Goal: Complete application form: Complete application form

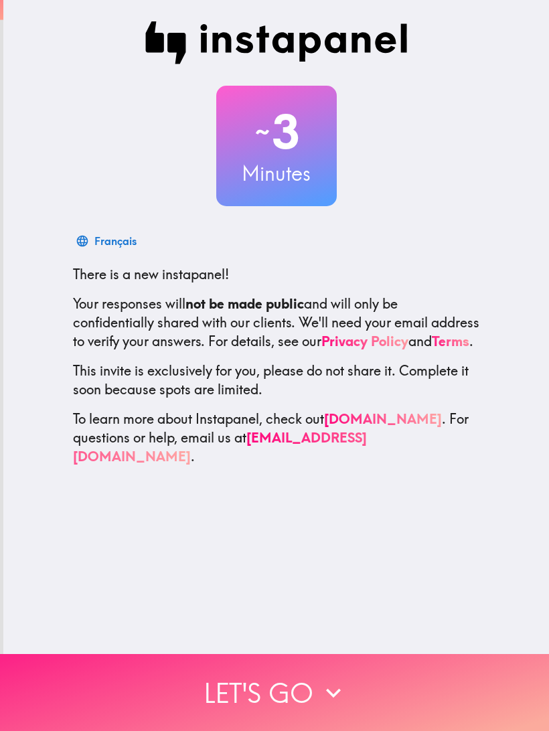
click at [327, 691] on icon "button" at bounding box center [332, 692] width 29 height 29
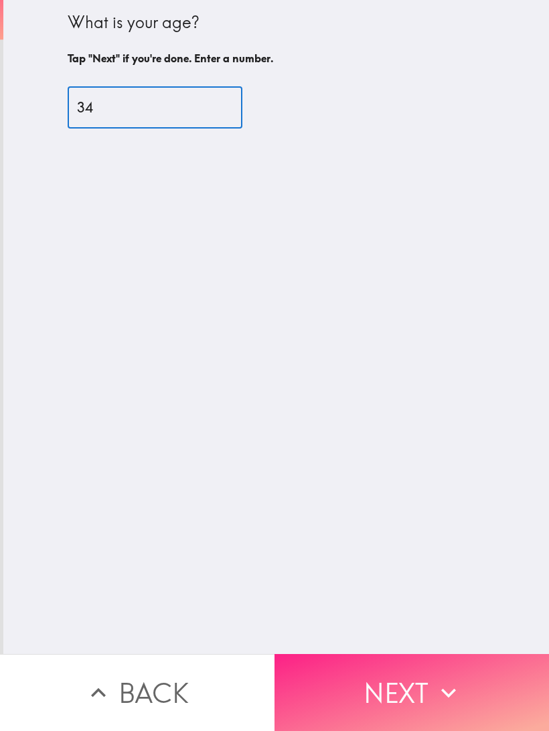
type input "34"
click at [439, 690] on icon "button" at bounding box center [448, 692] width 29 height 29
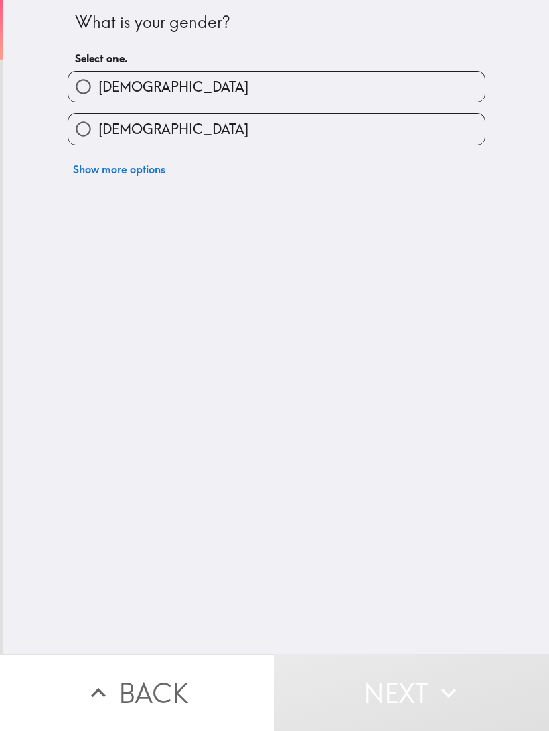
click at [345, 129] on label "[DEMOGRAPHIC_DATA]" at bounding box center [276, 129] width 416 height 30
click at [98, 129] on input "[DEMOGRAPHIC_DATA]" at bounding box center [83, 129] width 30 height 30
radio input "true"
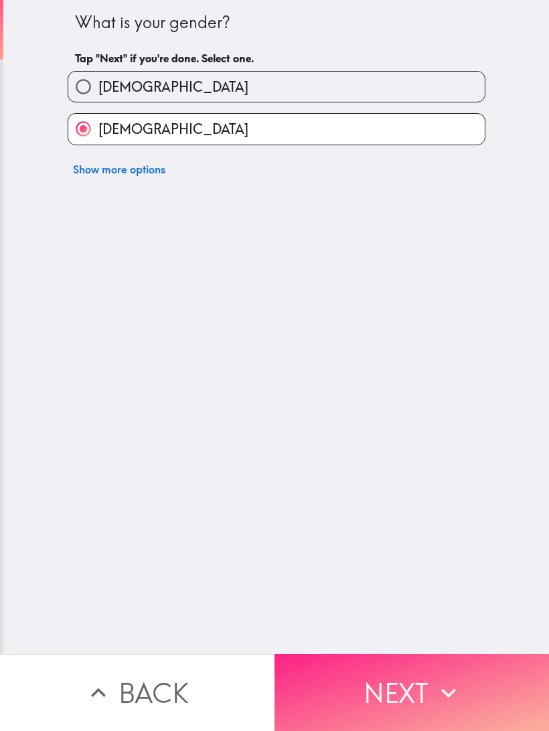
click at [439, 692] on icon "button" at bounding box center [448, 692] width 29 height 29
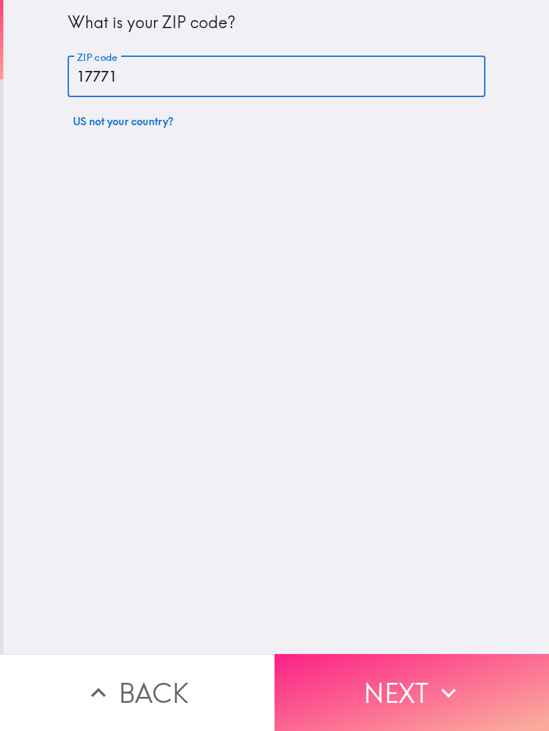
type input "17771"
click at [442, 678] on icon "button" at bounding box center [448, 692] width 29 height 29
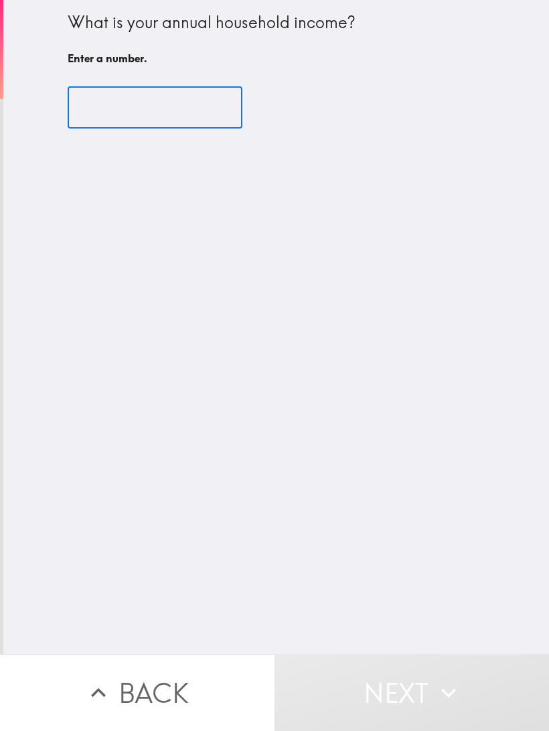
click at [443, 689] on icon "button" at bounding box center [448, 692] width 15 height 9
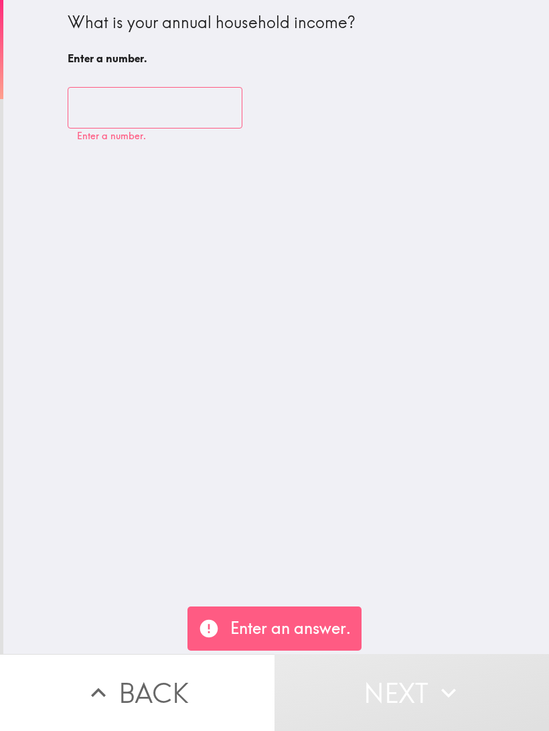
click at [131, 102] on input "number" at bounding box center [155, 107] width 175 height 41
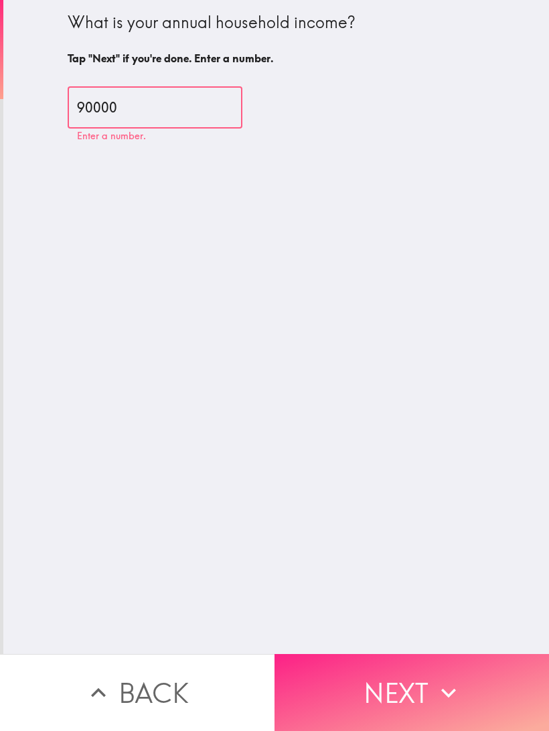
type input "90000"
click at [413, 682] on button "Next" at bounding box center [411, 692] width 274 height 77
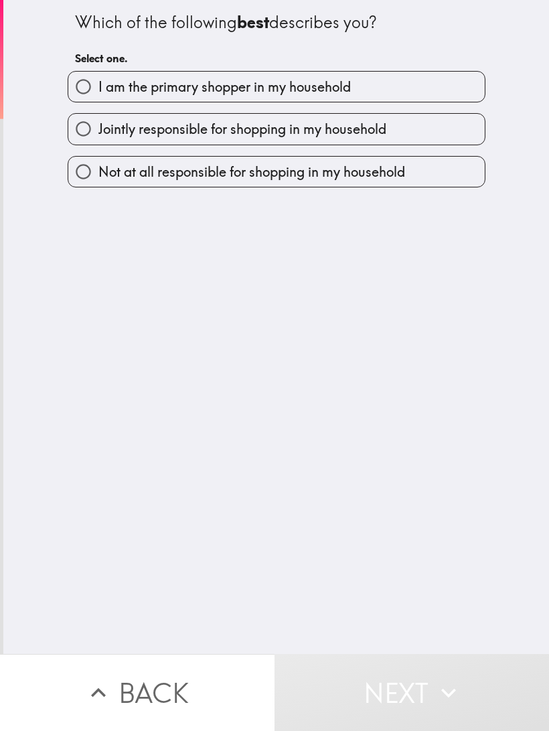
click at [351, 87] on span "I am the primary shopper in my household" at bounding box center [224, 87] width 252 height 19
click at [98, 87] on input "I am the primary shopper in my household" at bounding box center [83, 87] width 30 height 30
radio input "true"
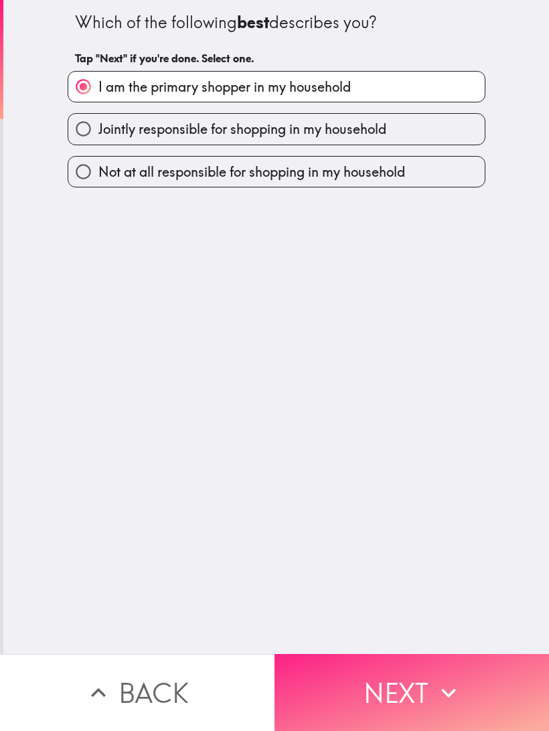
click at [430, 674] on button "Next" at bounding box center [411, 692] width 274 height 77
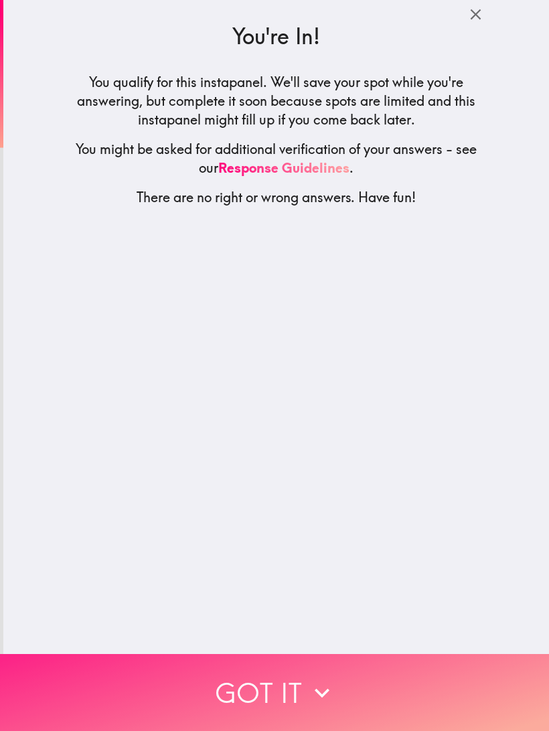
click at [322, 690] on icon "button" at bounding box center [321, 692] width 29 height 29
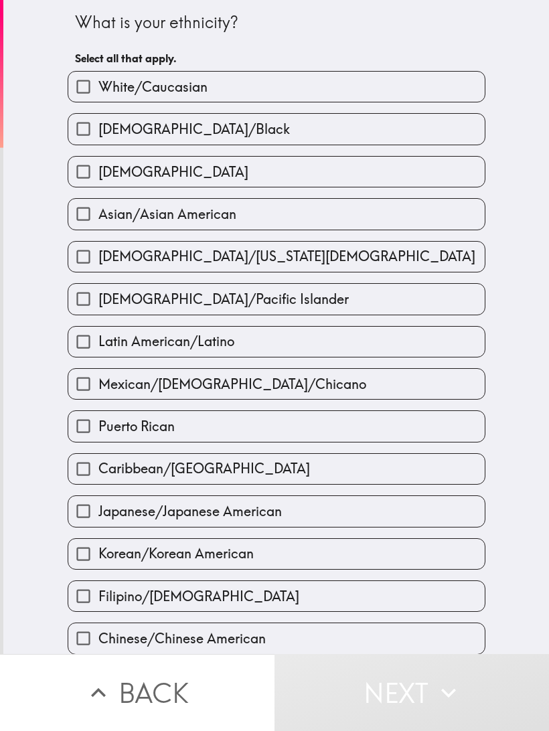
click at [360, 85] on label "White/Caucasian" at bounding box center [276, 87] width 416 height 30
click at [98, 85] on input "White/Caucasian" at bounding box center [83, 87] width 30 height 30
checkbox input "true"
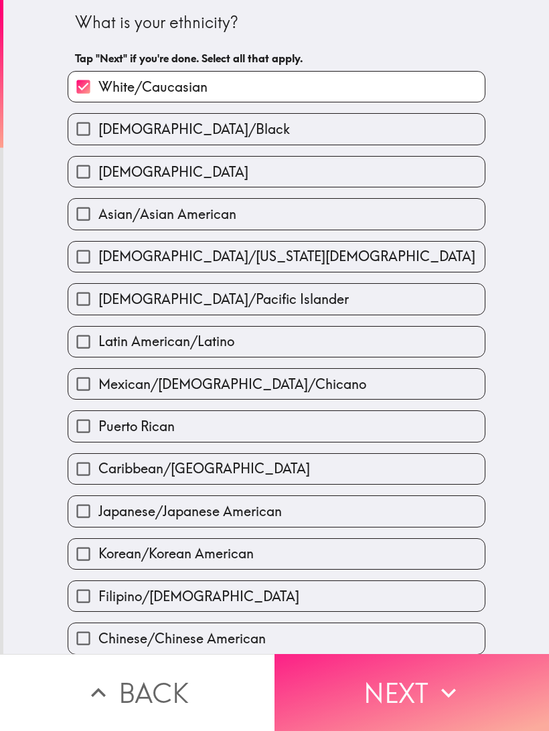
click at [430, 700] on button "Next" at bounding box center [411, 692] width 274 height 77
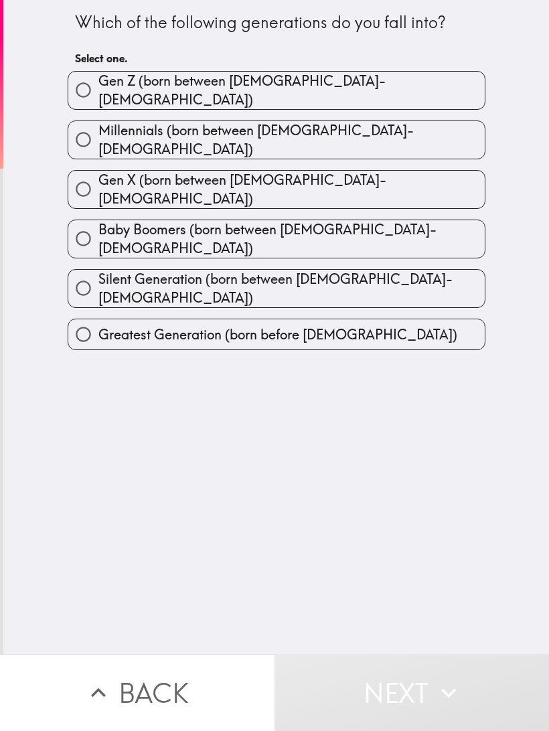
click at [328, 121] on label "Millennials (born between [DEMOGRAPHIC_DATA]-[DEMOGRAPHIC_DATA])" at bounding box center [276, 139] width 416 height 37
click at [98, 124] on input "Millennials (born between [DEMOGRAPHIC_DATA]-[DEMOGRAPHIC_DATA])" at bounding box center [83, 139] width 30 height 30
radio input "true"
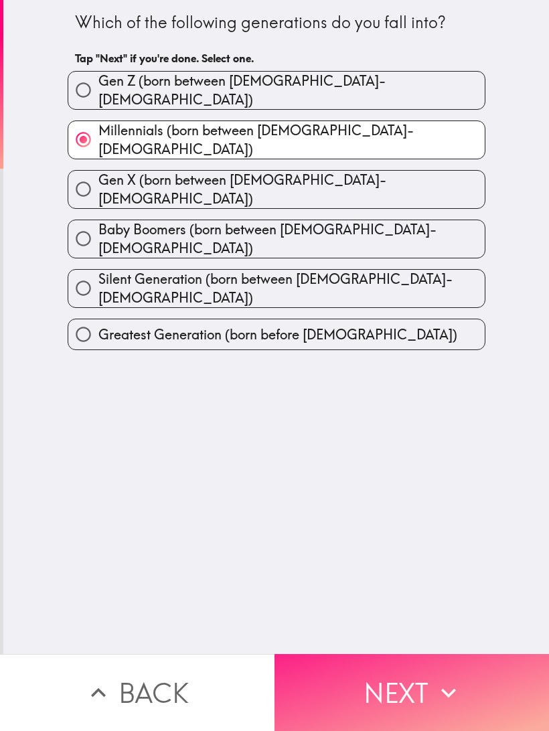
click at [432, 691] on button "Next" at bounding box center [411, 692] width 274 height 77
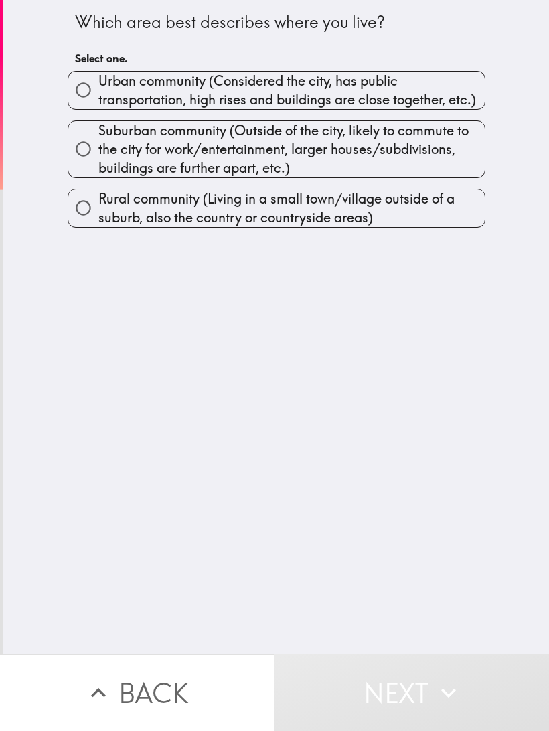
click at [440, 201] on span "Rural community (Living in a small town/village outside of a suburb, also the c…" at bounding box center [291, 207] width 386 height 37
click at [98, 201] on input "Rural community (Living in a small town/village outside of a suburb, also the c…" at bounding box center [83, 208] width 30 height 30
radio input "true"
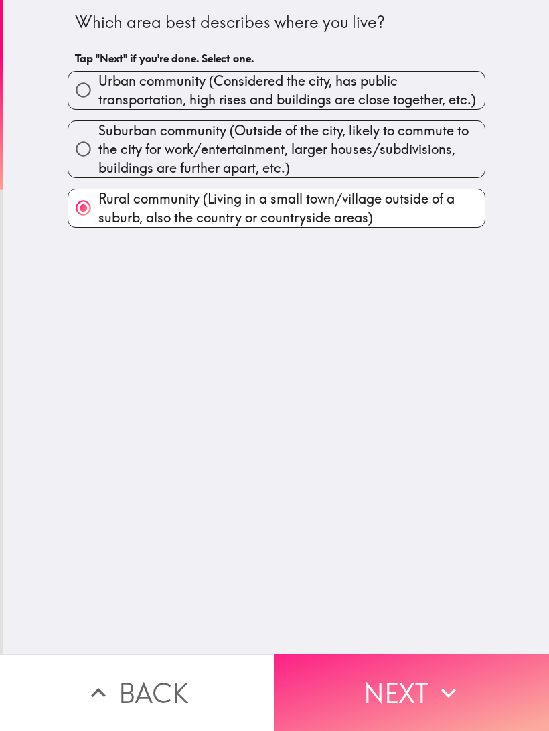
click at [435, 691] on icon "button" at bounding box center [448, 692] width 29 height 29
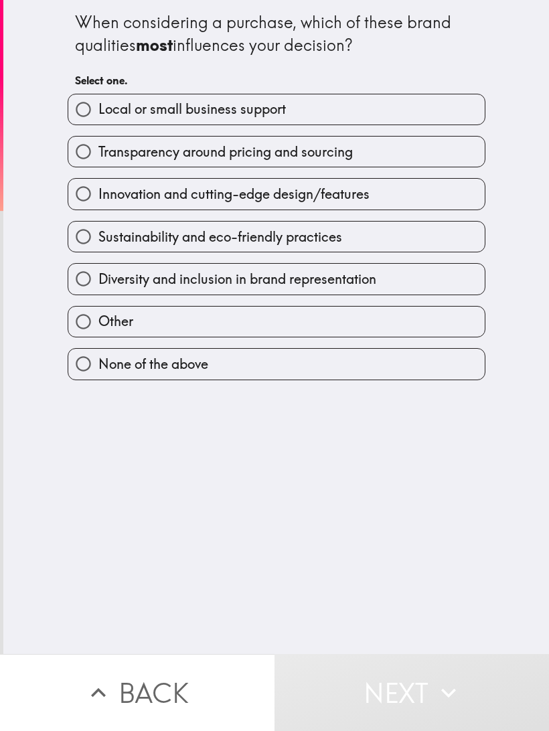
click at [387, 148] on label "Transparency around pricing and sourcing" at bounding box center [276, 151] width 416 height 30
click at [98, 148] on input "Transparency around pricing and sourcing" at bounding box center [83, 151] width 30 height 30
radio input "true"
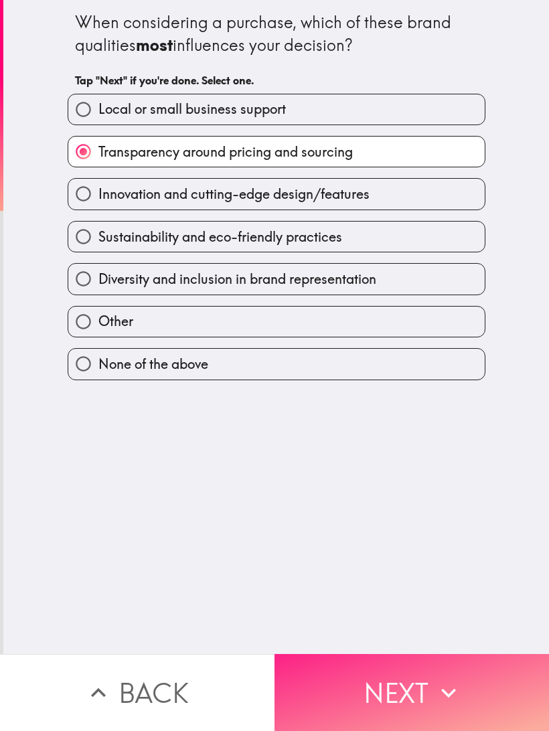
click at [414, 688] on button "Next" at bounding box center [411, 692] width 274 height 77
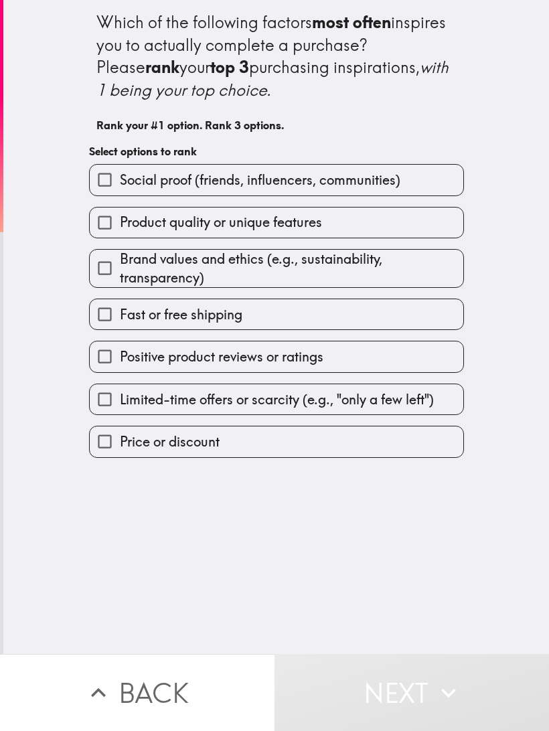
click at [106, 219] on input "Product quality or unique features" at bounding box center [105, 222] width 30 height 30
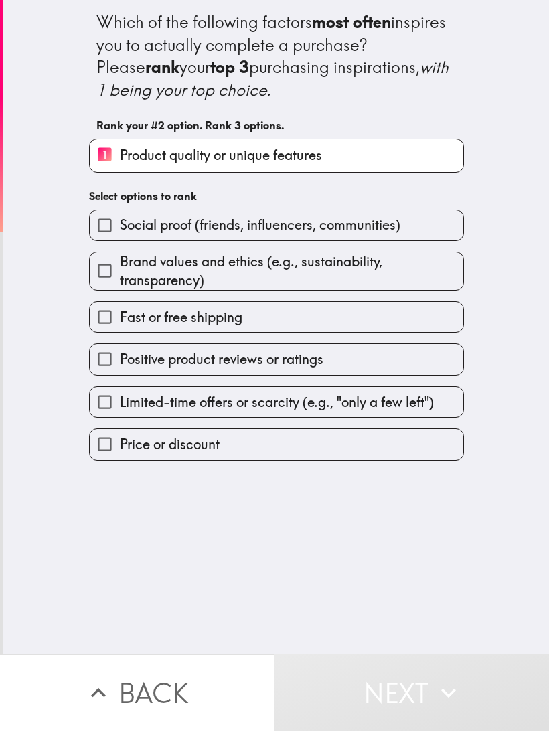
click at [90, 304] on input "Fast or free shipping" at bounding box center [105, 317] width 30 height 30
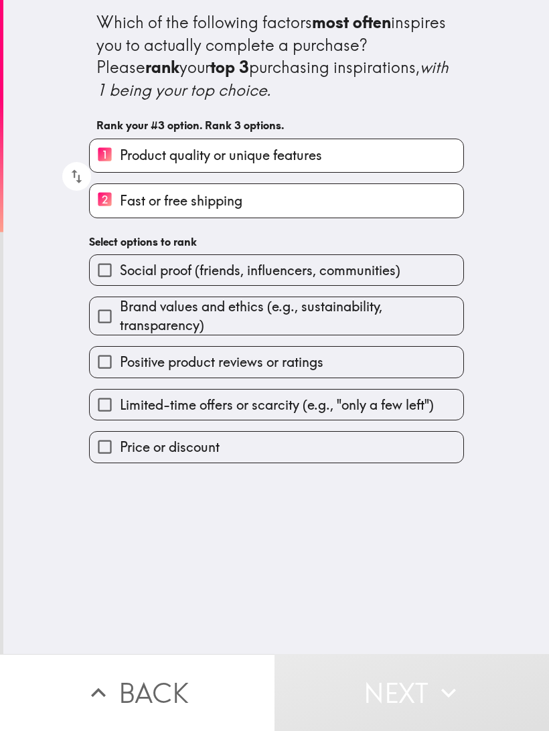
click at [107, 449] on input "Price or discount" at bounding box center [105, 447] width 30 height 30
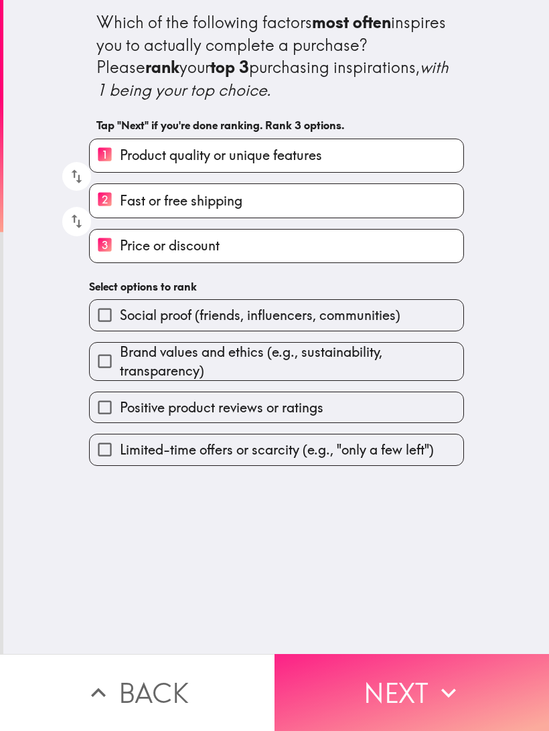
click at [410, 686] on button "Next" at bounding box center [411, 692] width 274 height 77
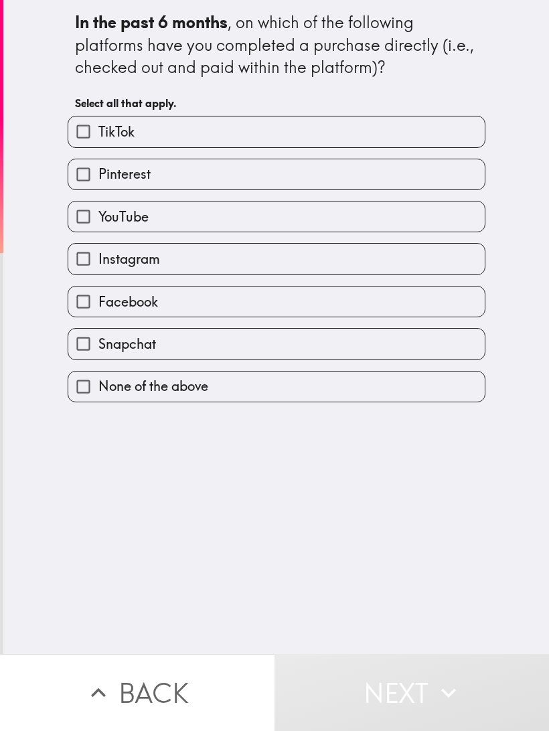
click at [171, 130] on label "TikTok" at bounding box center [276, 131] width 416 height 30
click at [98, 130] on input "TikTok" at bounding box center [83, 131] width 30 height 30
checkbox input "true"
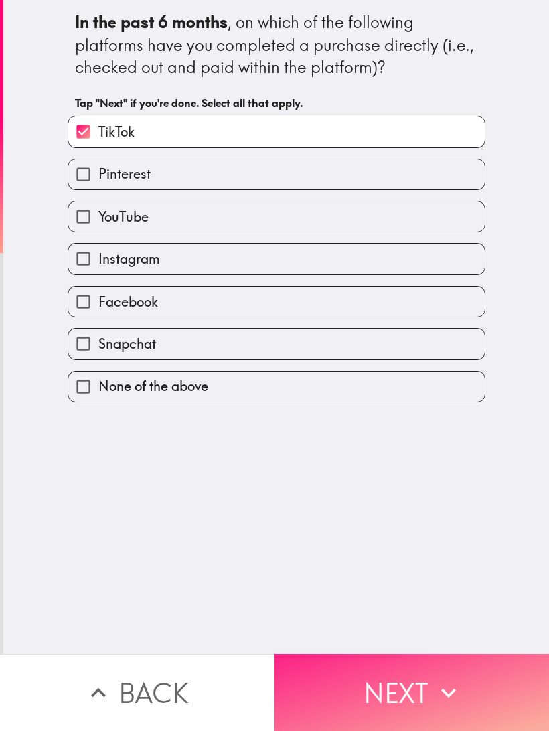
click at [409, 686] on button "Next" at bounding box center [411, 692] width 274 height 77
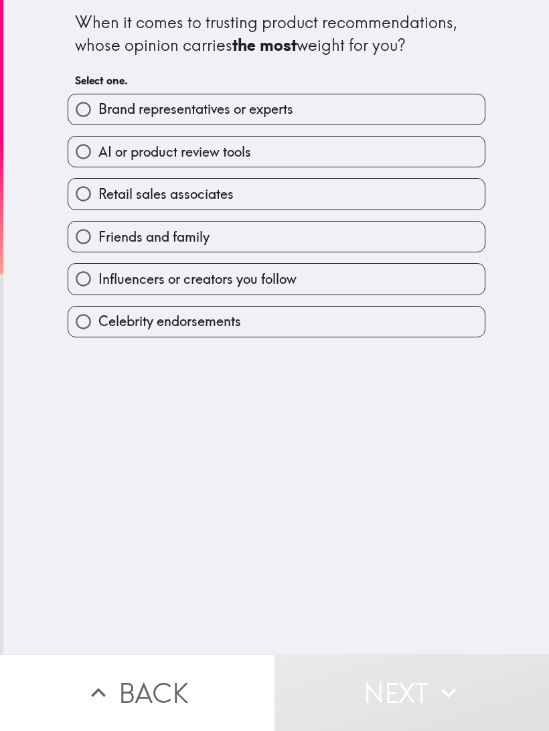
click at [345, 232] on label "Friends and family" at bounding box center [276, 236] width 416 height 30
click at [98, 232] on input "Friends and family" at bounding box center [83, 236] width 30 height 30
radio input "true"
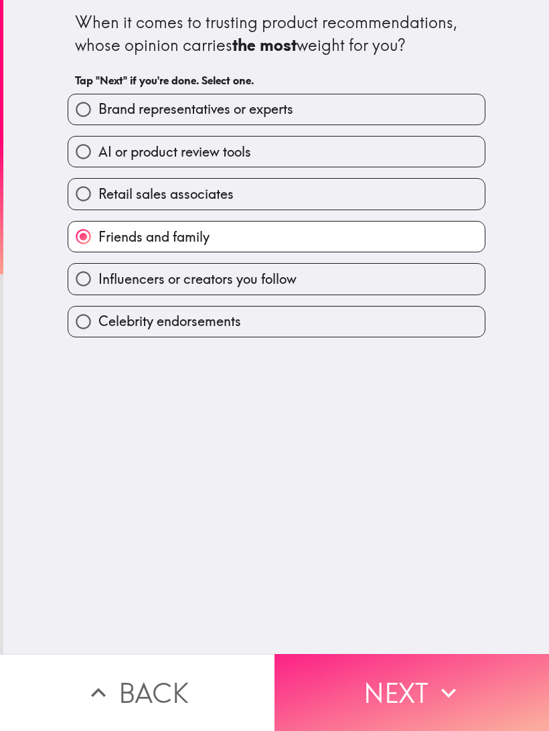
click at [430, 686] on button "Next" at bounding box center [411, 692] width 274 height 77
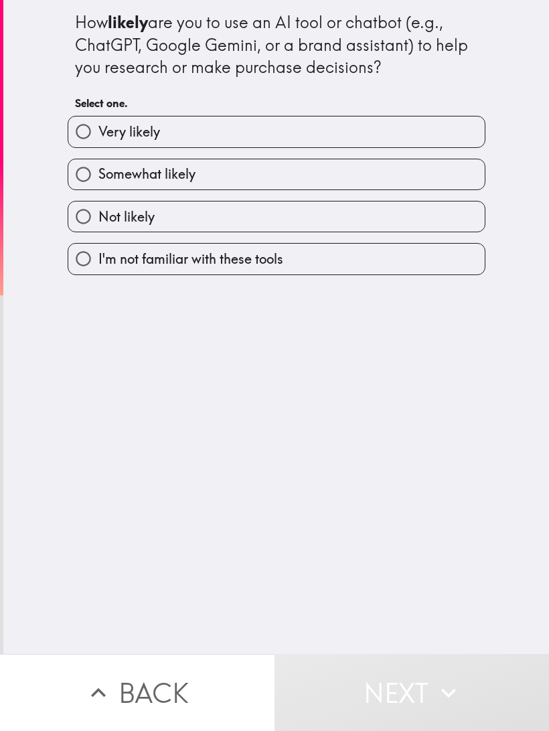
click at [391, 220] on label "Not likely" at bounding box center [276, 216] width 416 height 30
click at [98, 220] on input "Not likely" at bounding box center [83, 216] width 30 height 30
radio input "true"
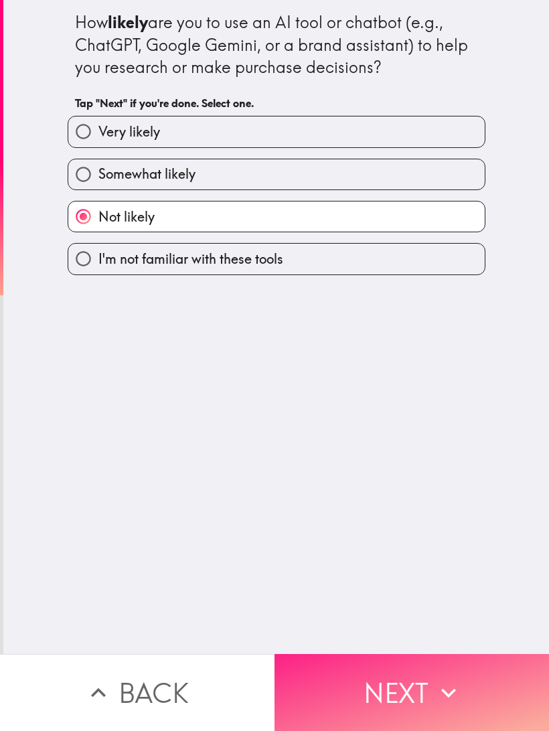
click at [417, 695] on button "Next" at bounding box center [411, 692] width 274 height 77
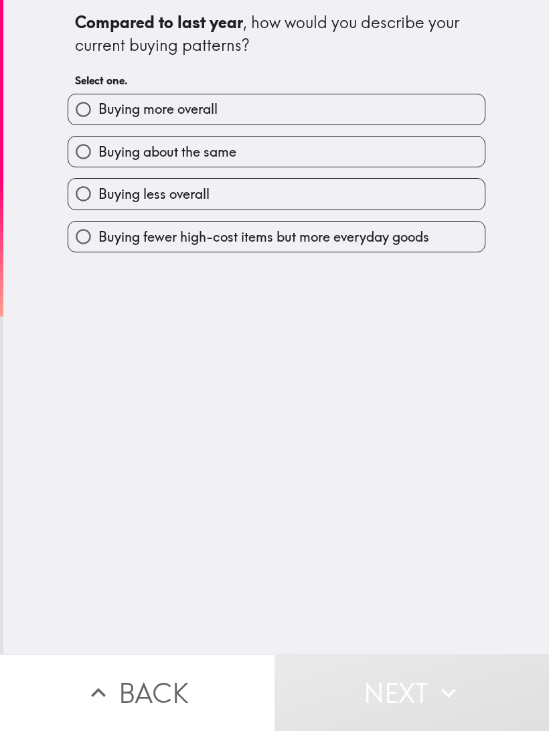
click at [383, 191] on label "Buying less overall" at bounding box center [276, 194] width 416 height 30
click at [98, 191] on input "Buying less overall" at bounding box center [83, 194] width 30 height 30
radio input "true"
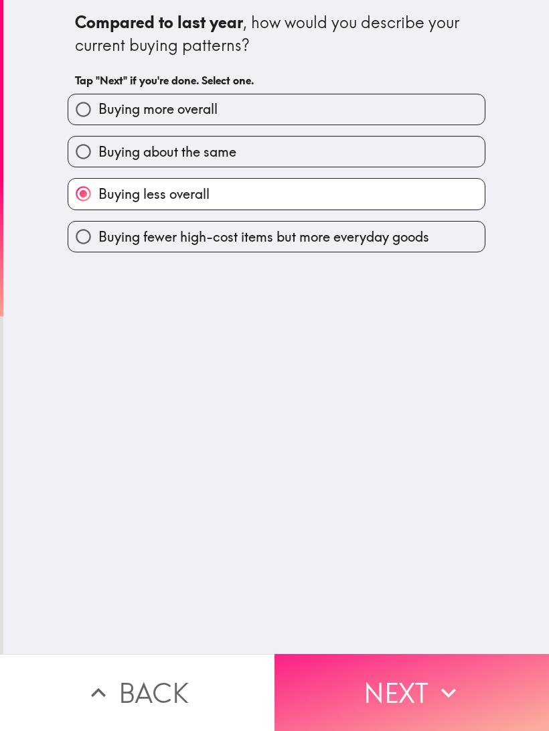
click at [425, 690] on button "Next" at bounding box center [411, 692] width 274 height 77
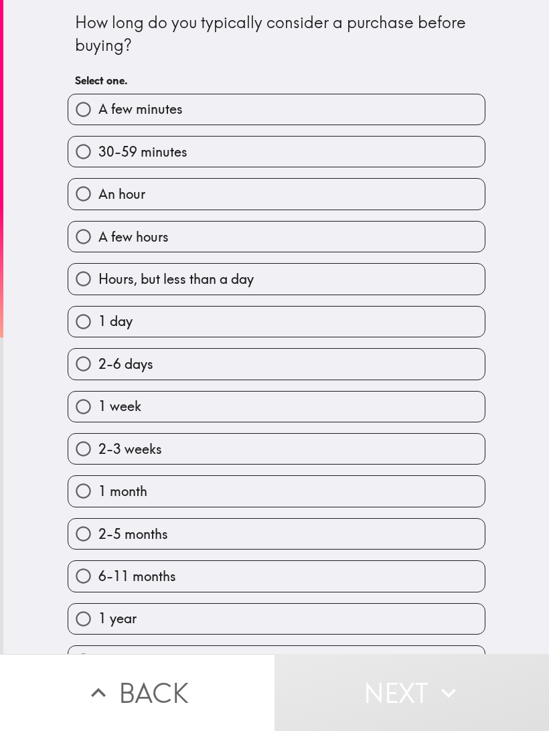
click at [322, 191] on label "An hour" at bounding box center [276, 194] width 416 height 30
click at [98, 191] on input "An hour" at bounding box center [83, 194] width 30 height 30
radio input "true"
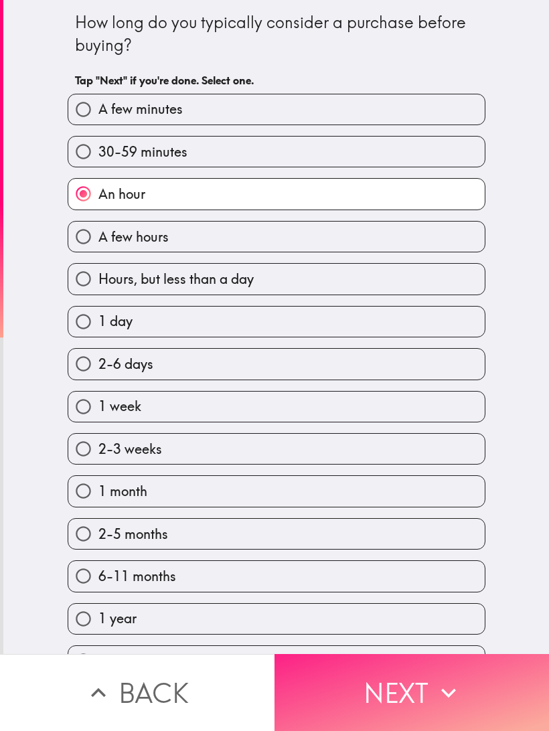
click at [417, 691] on button "Next" at bounding box center [411, 692] width 274 height 77
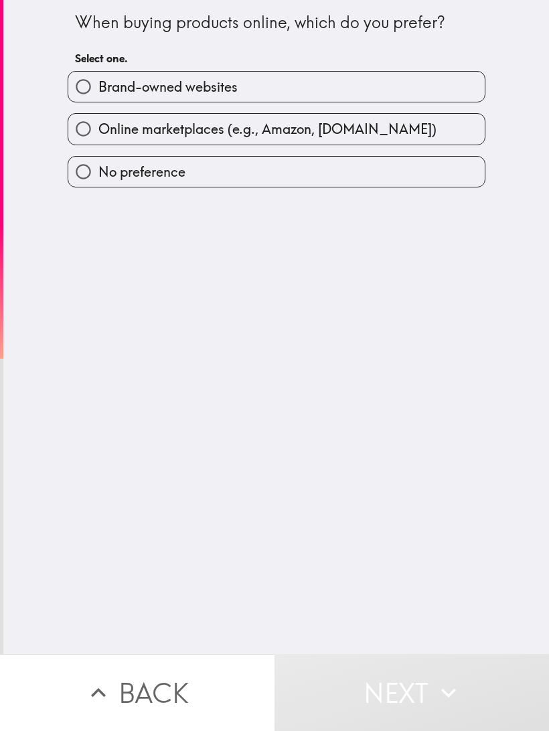
click at [413, 129] on label "Online marketplaces (e.g., Amazon, [DOMAIN_NAME])" at bounding box center [276, 129] width 416 height 30
click at [98, 129] on input "Online marketplaces (e.g., Amazon, [DOMAIN_NAME])" at bounding box center [83, 129] width 30 height 30
radio input "true"
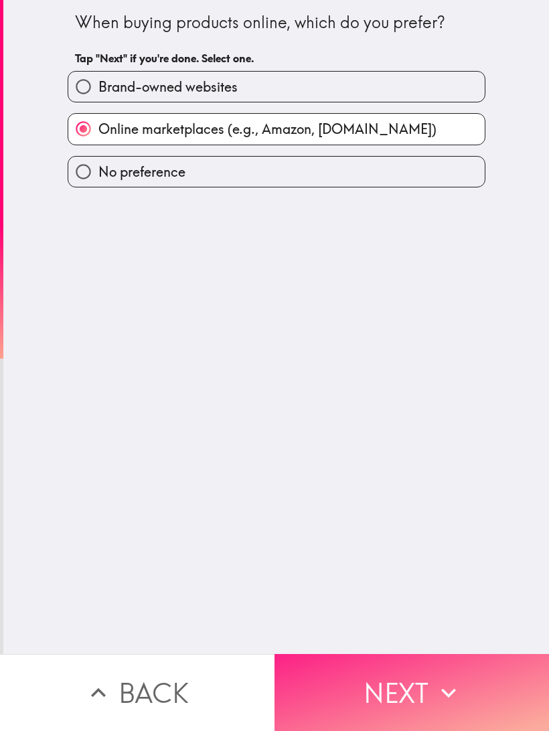
click at [423, 686] on button "Next" at bounding box center [411, 692] width 274 height 77
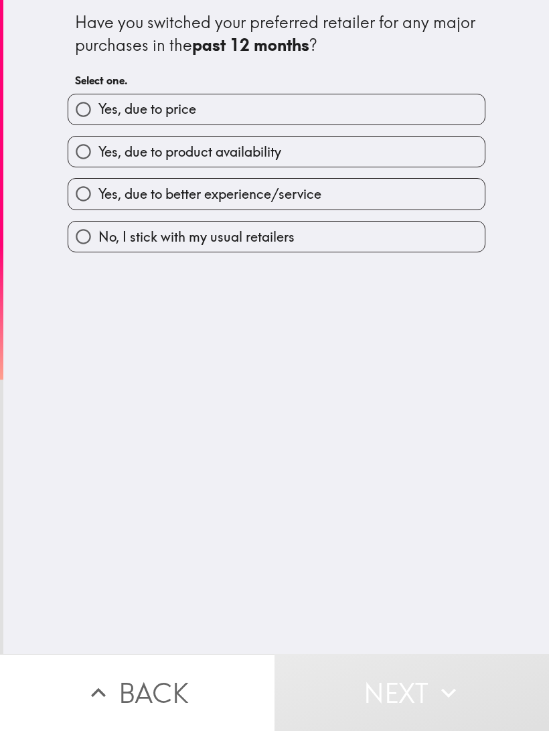
click at [407, 240] on label "No, I stick with my usual retailers" at bounding box center [276, 236] width 416 height 30
click at [98, 240] on input "No, I stick with my usual retailers" at bounding box center [83, 236] width 30 height 30
radio input "true"
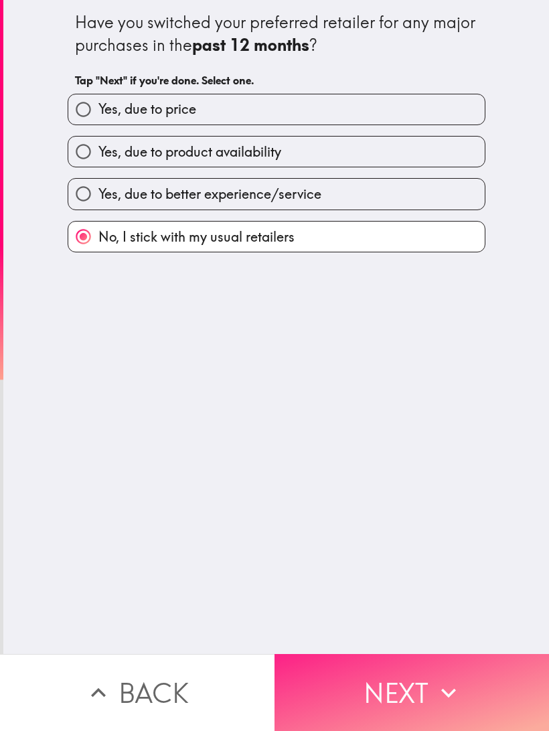
click at [423, 688] on button "Next" at bounding box center [411, 692] width 274 height 77
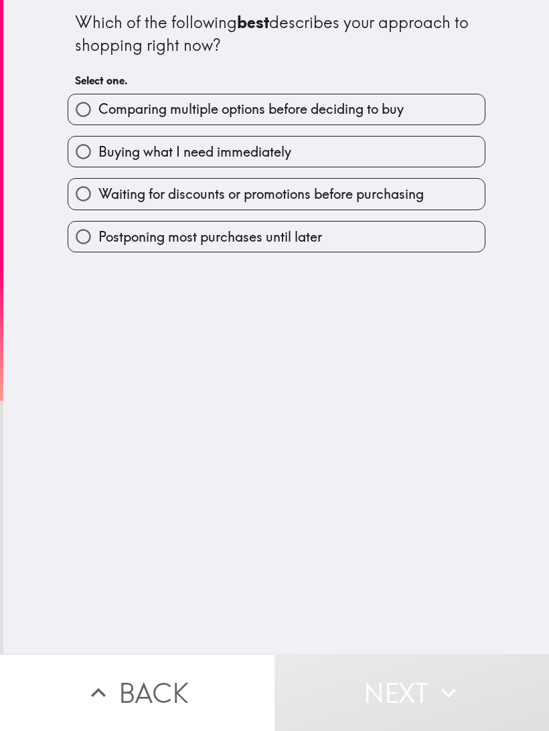
click at [433, 189] on label "Waiting for discounts or promotions before purchasing" at bounding box center [276, 194] width 416 height 30
click at [98, 189] on input "Waiting for discounts or promotions before purchasing" at bounding box center [83, 194] width 30 height 30
radio input "true"
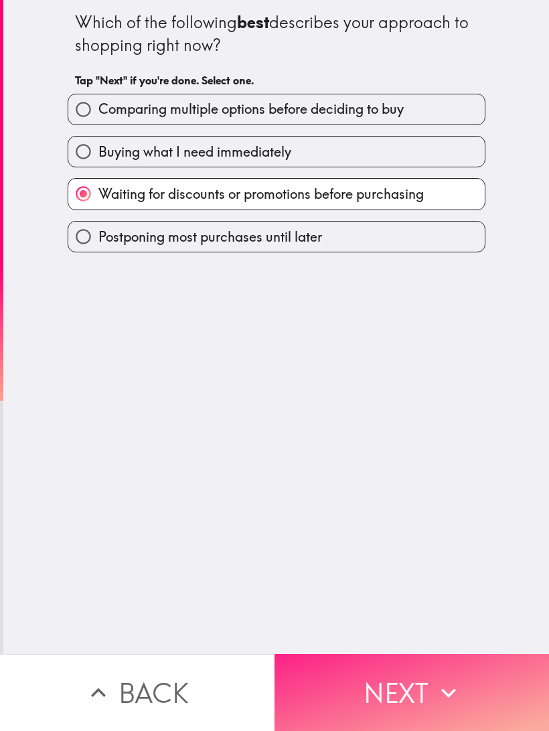
click at [427, 688] on button "Next" at bounding box center [411, 692] width 274 height 77
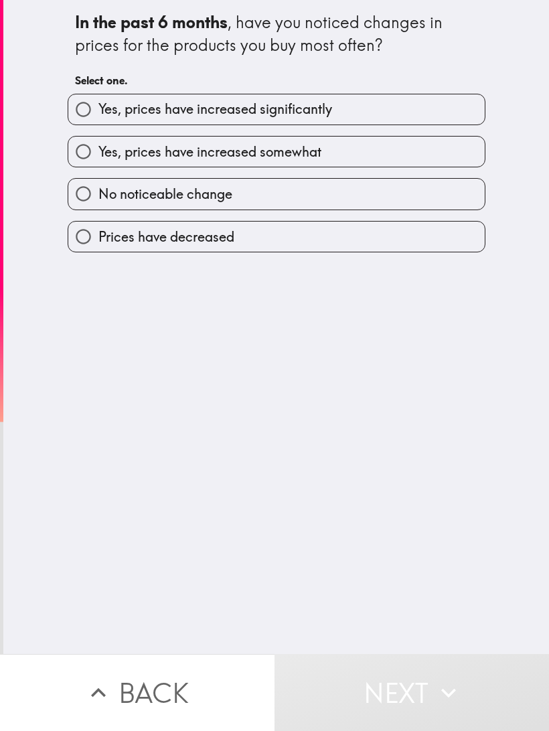
click at [305, 102] on span "Yes, prices have increased significantly" at bounding box center [214, 109] width 233 height 19
click at [98, 102] on input "Yes, prices have increased significantly" at bounding box center [83, 109] width 30 height 30
radio input "true"
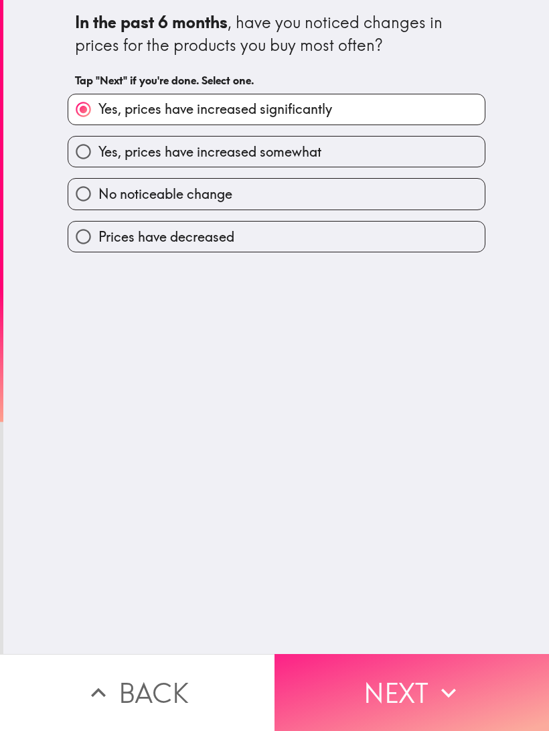
click at [424, 692] on button "Next" at bounding box center [411, 692] width 274 height 77
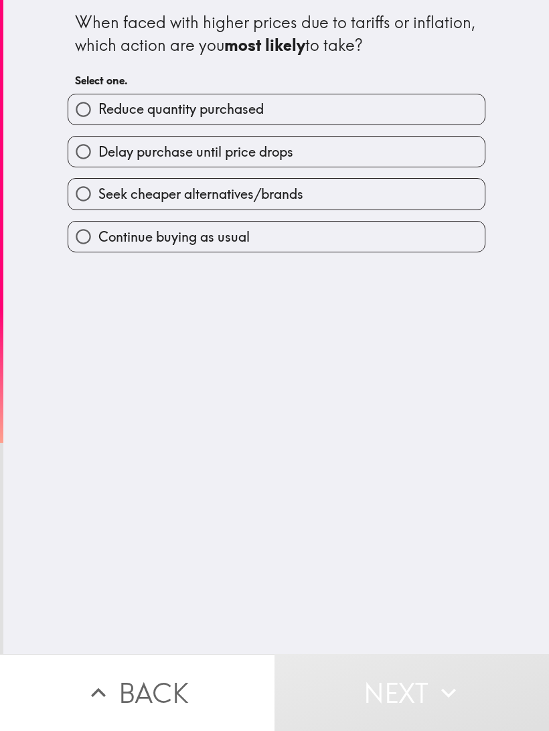
click at [359, 193] on label "Seek cheaper alternatives/brands" at bounding box center [276, 194] width 416 height 30
click at [98, 193] on input "Seek cheaper alternatives/brands" at bounding box center [83, 194] width 30 height 30
radio input "true"
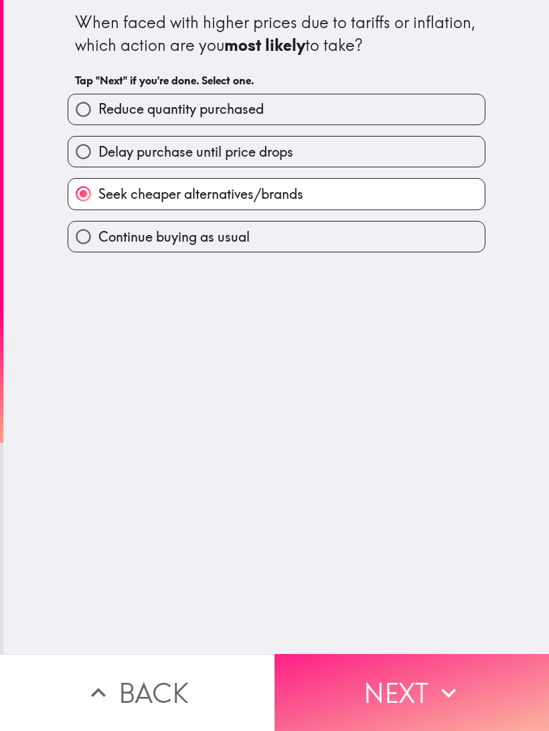
click at [429, 694] on button "Next" at bounding box center [411, 692] width 274 height 77
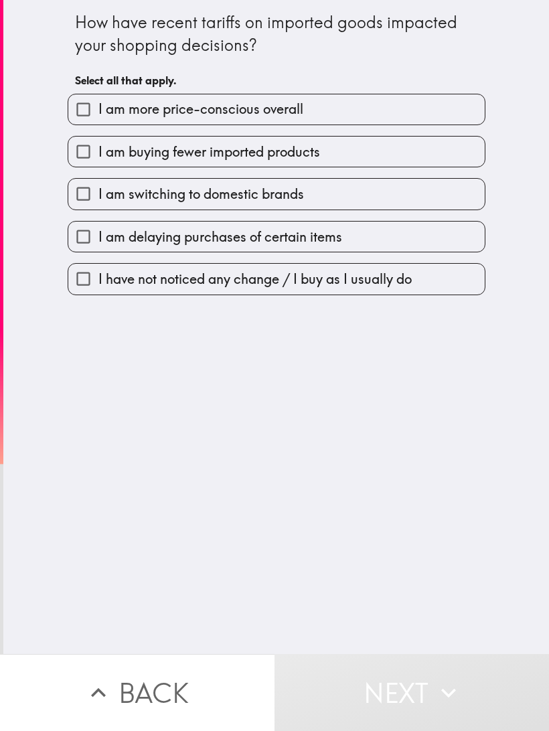
click at [397, 102] on label "I am more price-conscious overall" at bounding box center [276, 109] width 416 height 30
click at [98, 102] on input "I am more price-conscious overall" at bounding box center [83, 109] width 30 height 30
checkbox input "true"
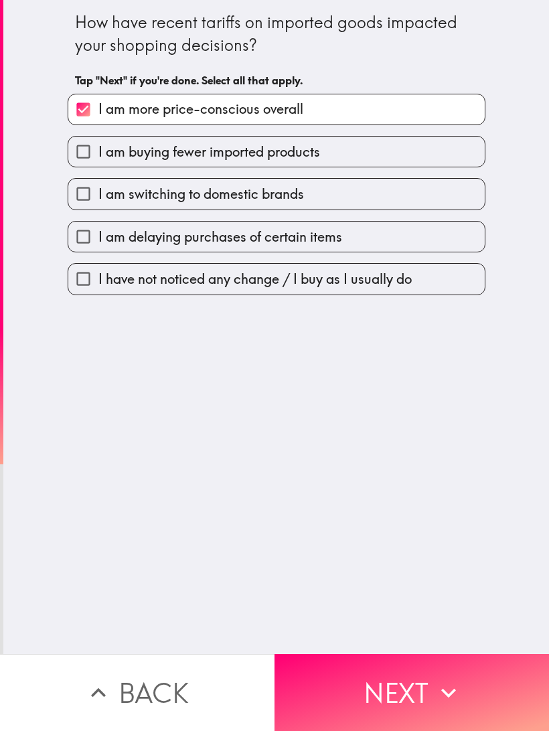
click at [383, 198] on label "I am switching to domestic brands" at bounding box center [276, 194] width 416 height 30
click at [98, 198] on input "I am switching to domestic brands" at bounding box center [83, 194] width 30 height 30
checkbox input "true"
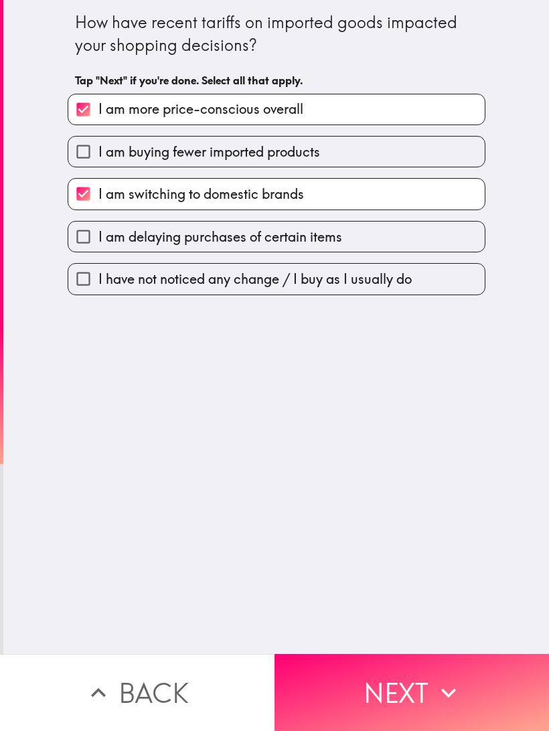
click at [369, 237] on label "I am delaying purchases of certain items" at bounding box center [276, 236] width 416 height 30
click at [98, 237] on input "I am delaying purchases of certain items" at bounding box center [83, 236] width 30 height 30
checkbox input "true"
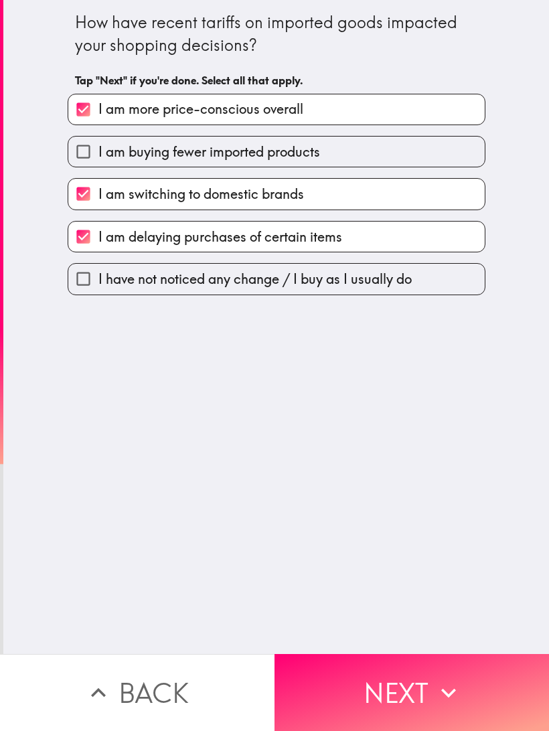
click at [408, 686] on button "Next" at bounding box center [411, 692] width 274 height 77
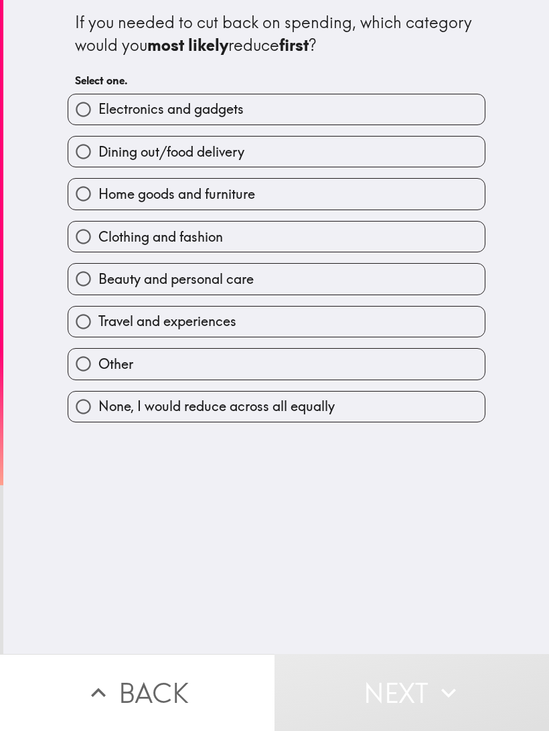
click at [366, 148] on label "Dining out/food delivery" at bounding box center [276, 151] width 416 height 30
click at [98, 148] on input "Dining out/food delivery" at bounding box center [83, 151] width 30 height 30
radio input "true"
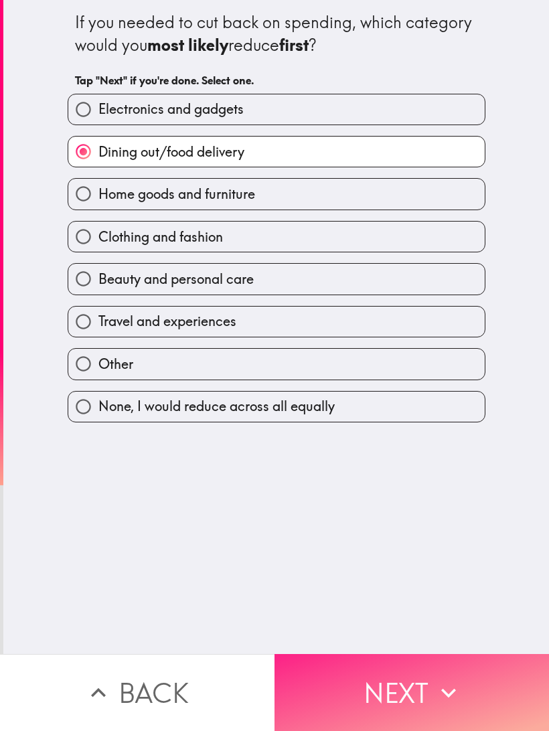
click at [412, 688] on button "Next" at bounding box center [411, 692] width 274 height 77
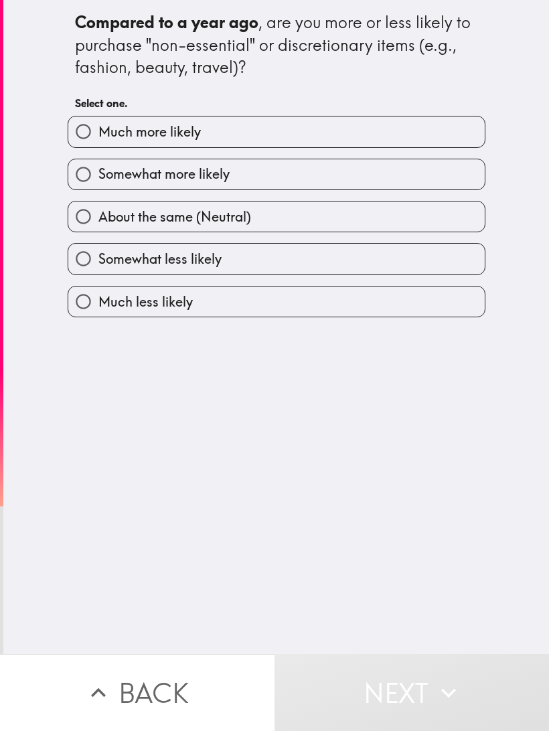
click at [273, 252] on label "Somewhat less likely" at bounding box center [276, 259] width 416 height 30
click at [98, 252] on input "Somewhat less likely" at bounding box center [83, 259] width 30 height 30
radio input "true"
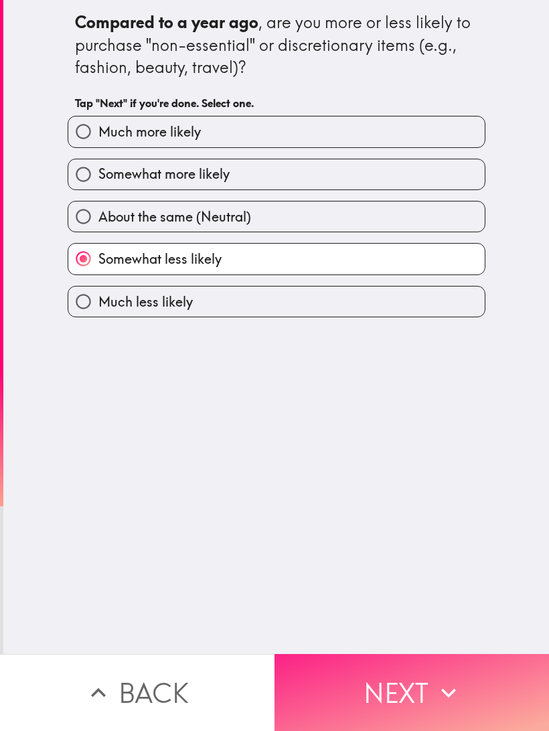
click at [409, 687] on button "Next" at bounding box center [411, 692] width 274 height 77
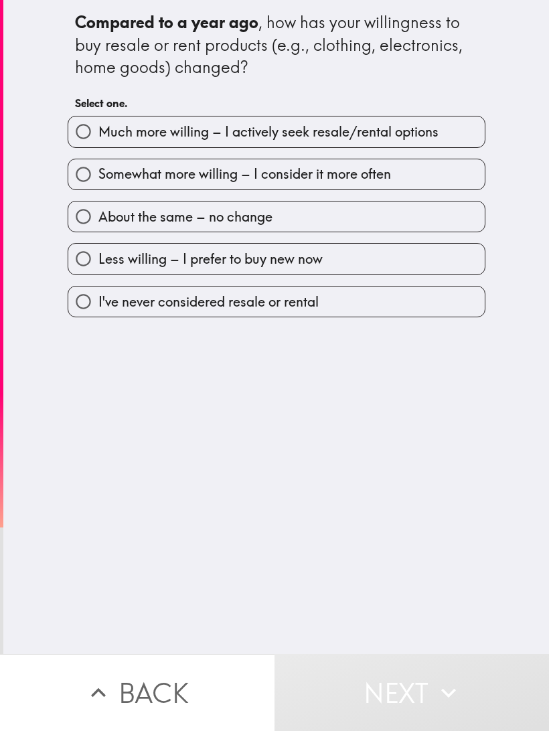
click at [419, 171] on label "Somewhat more willing – I consider it more often" at bounding box center [276, 174] width 416 height 30
click at [98, 171] on input "Somewhat more willing – I consider it more often" at bounding box center [83, 174] width 30 height 30
radio input "true"
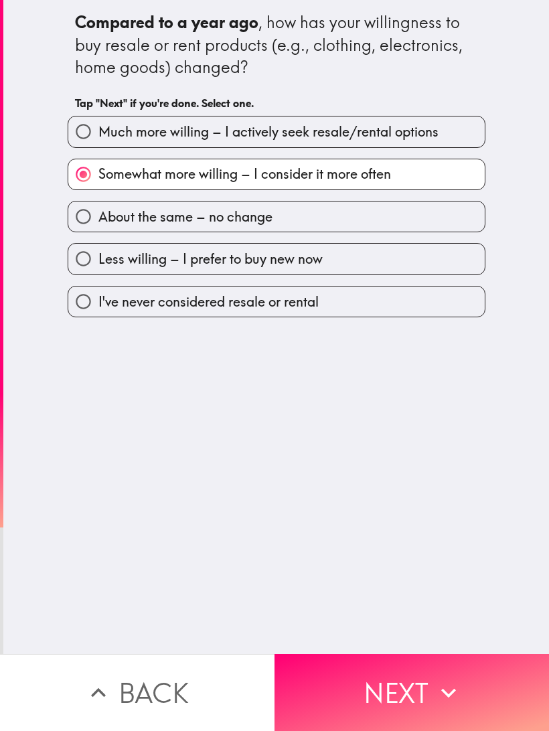
click at [425, 219] on label "About the same – no change" at bounding box center [276, 216] width 416 height 30
click at [98, 219] on input "About the same – no change" at bounding box center [83, 216] width 30 height 30
radio input "true"
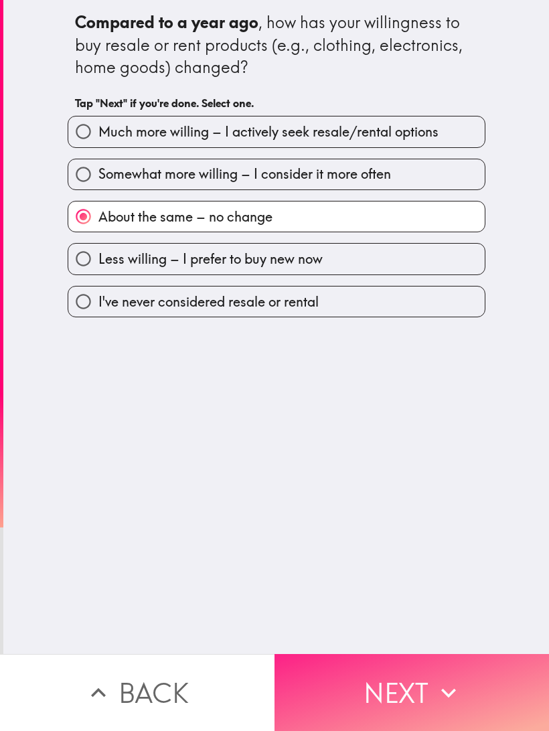
click at [420, 689] on button "Next" at bounding box center [411, 692] width 274 height 77
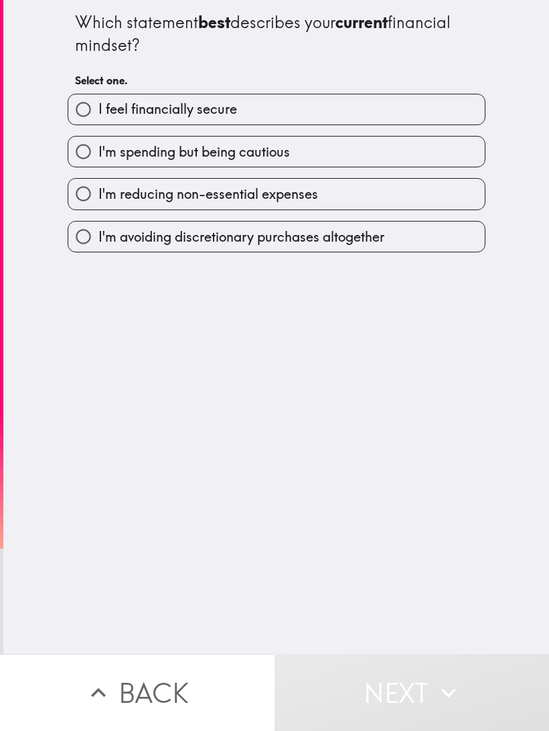
click at [320, 154] on label "I'm spending but being cautious" at bounding box center [276, 151] width 416 height 30
click at [98, 154] on input "I'm spending but being cautious" at bounding box center [83, 151] width 30 height 30
radio input "true"
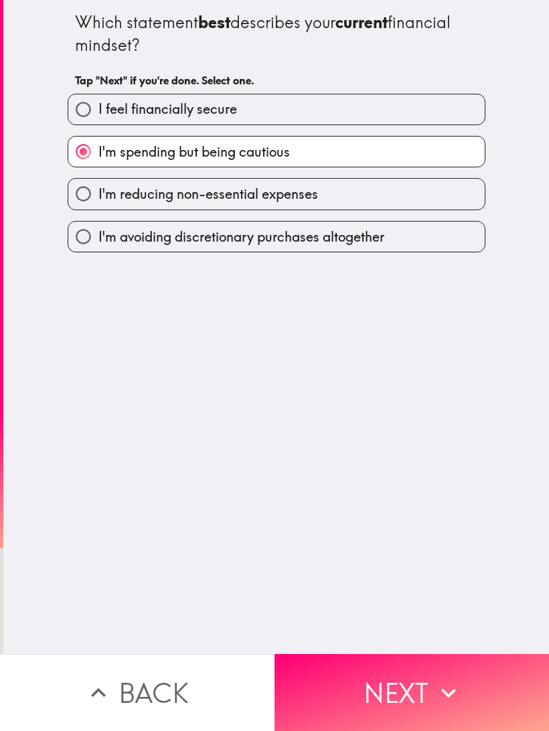
click at [398, 201] on label "I'm reducing non-essential expenses" at bounding box center [276, 194] width 416 height 30
click at [98, 201] on input "I'm reducing non-essential expenses" at bounding box center [83, 194] width 30 height 30
radio input "true"
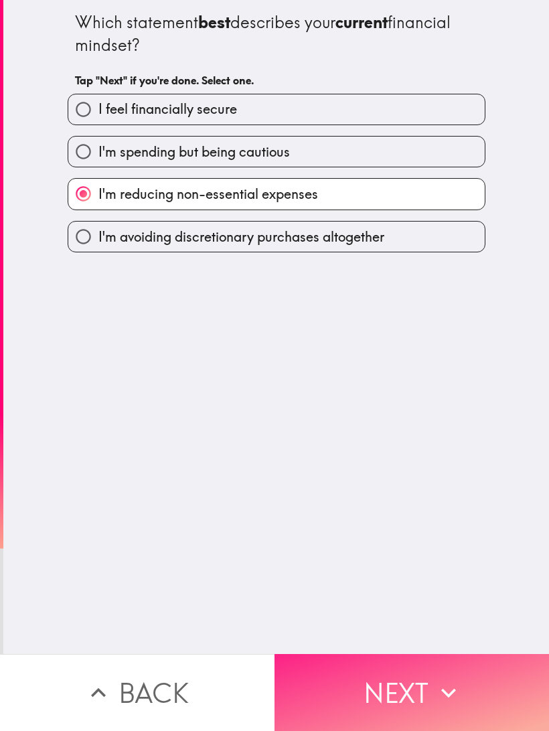
click at [413, 688] on button "Next" at bounding box center [411, 692] width 274 height 77
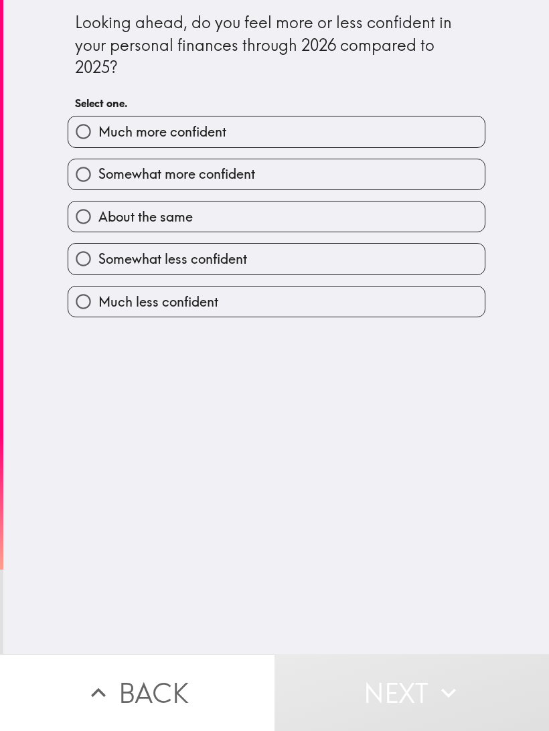
click at [330, 216] on label "About the same" at bounding box center [276, 216] width 416 height 30
click at [98, 216] on input "About the same" at bounding box center [83, 216] width 30 height 30
radio input "true"
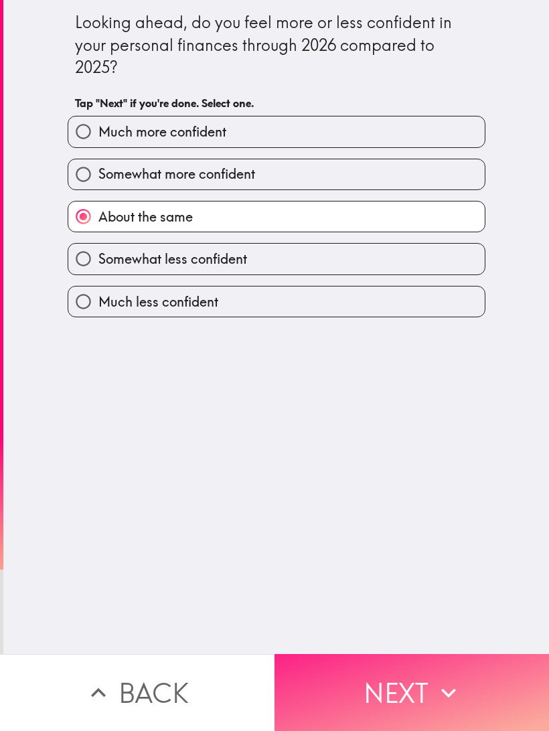
click at [423, 691] on button "Next" at bounding box center [411, 692] width 274 height 77
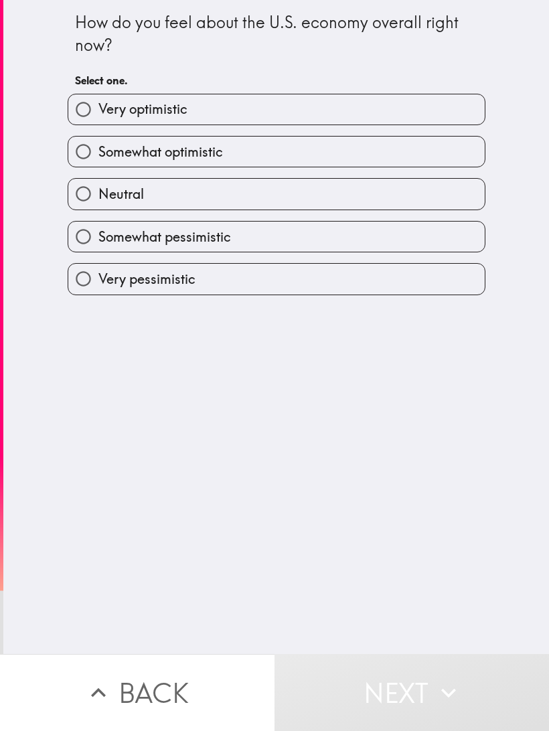
click at [341, 243] on label "Somewhat pessimistic" at bounding box center [276, 236] width 416 height 30
click at [98, 243] on input "Somewhat pessimistic" at bounding box center [83, 236] width 30 height 30
radio input "true"
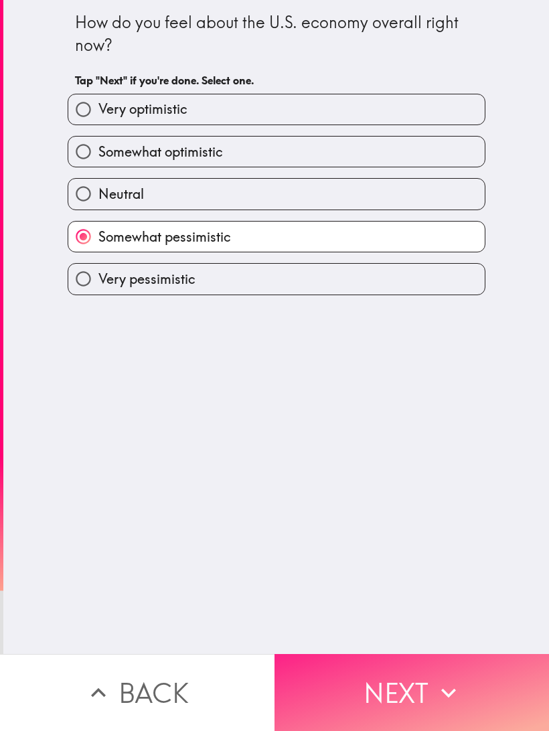
click at [417, 682] on button "Next" at bounding box center [411, 692] width 274 height 77
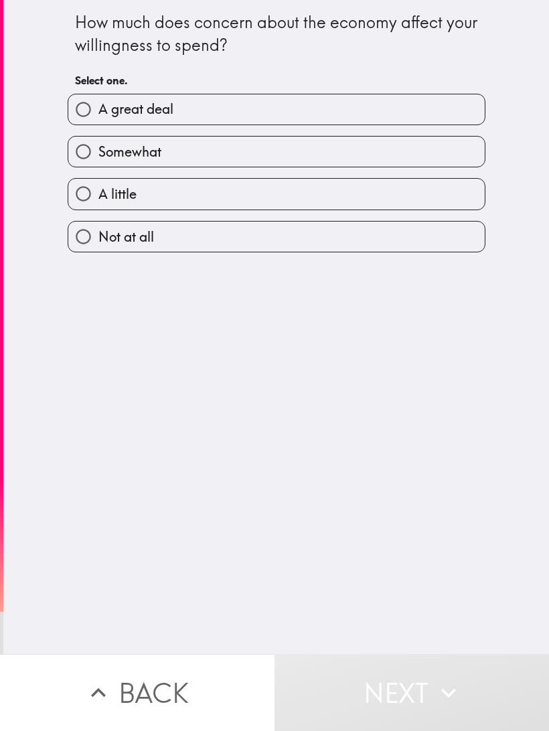
click at [260, 110] on label "A great deal" at bounding box center [276, 109] width 416 height 30
click at [98, 110] on input "A great deal" at bounding box center [83, 109] width 30 height 30
radio input "true"
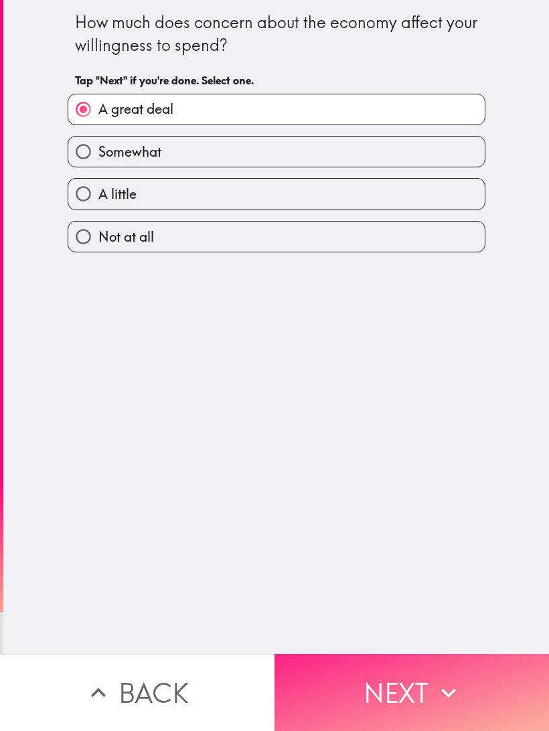
click at [423, 704] on button "Next" at bounding box center [411, 692] width 274 height 77
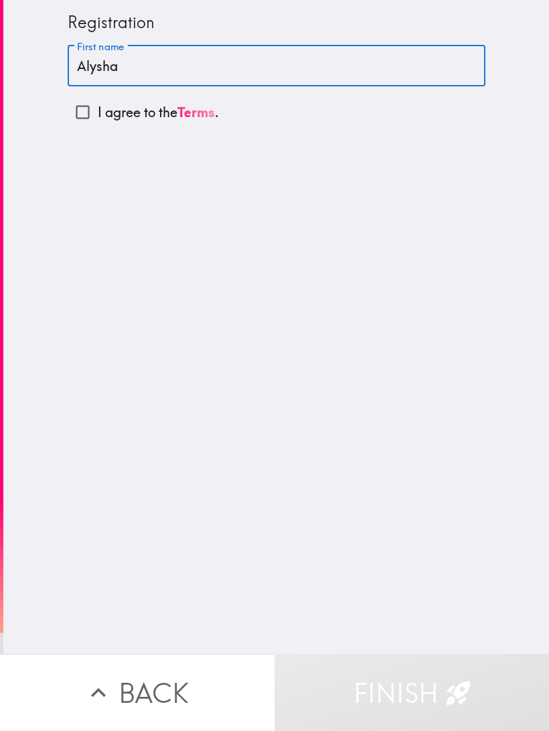
type input "Alysha"
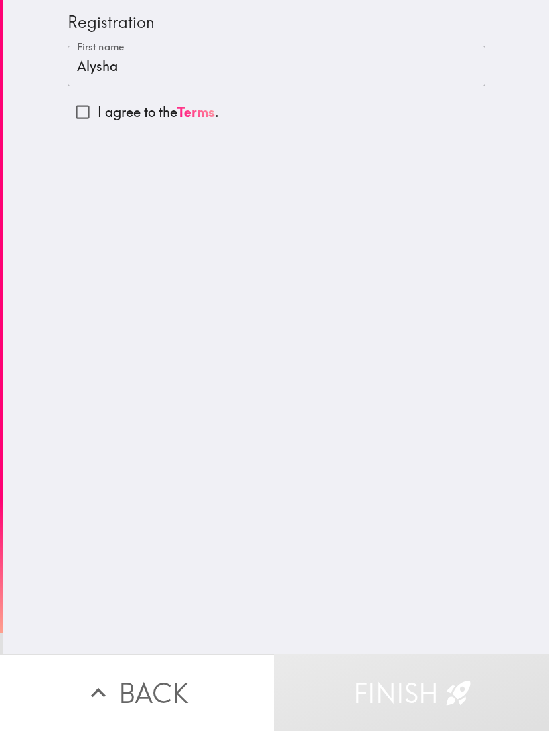
click at [77, 116] on input "I agree to the Terms ." at bounding box center [83, 112] width 30 height 30
checkbox input "true"
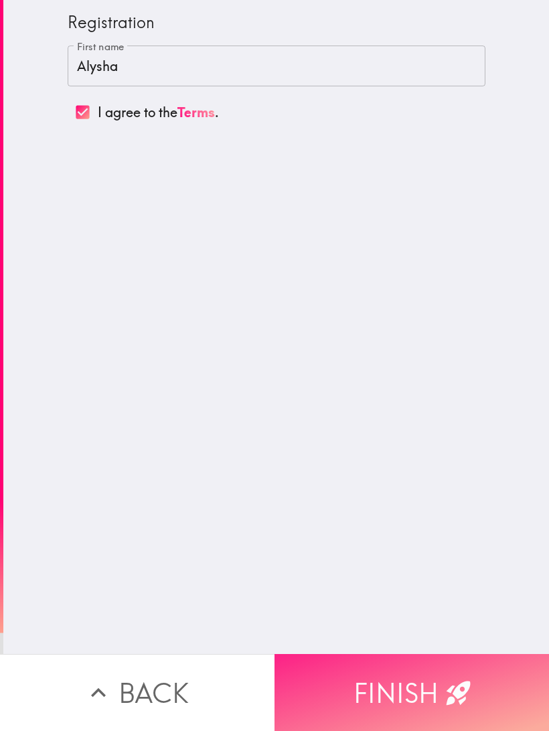
click at [436, 683] on button "Finish" at bounding box center [411, 692] width 274 height 77
